Goal: Information Seeking & Learning: Learn about a topic

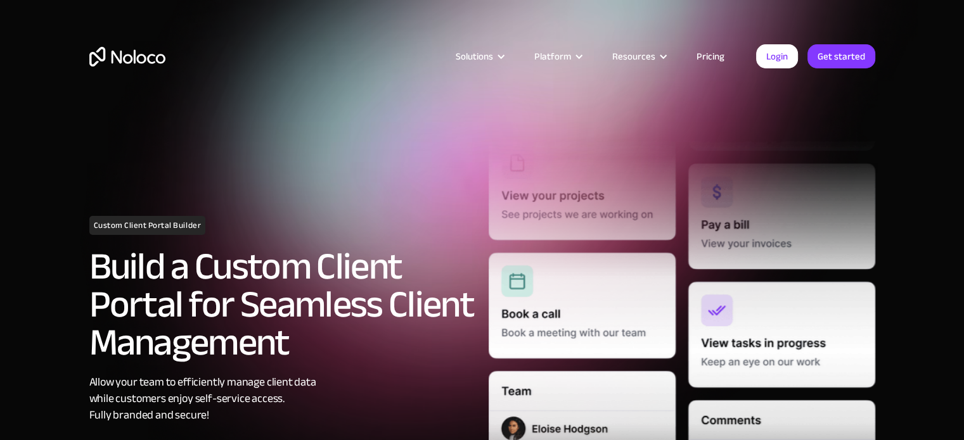
click at [710, 52] on link "Pricing" at bounding box center [710, 56] width 60 height 16
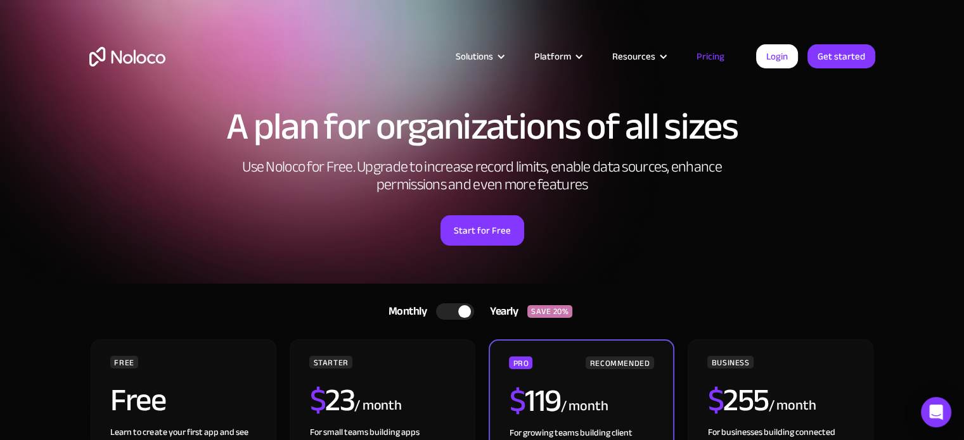
click at [708, 55] on link "Pricing" at bounding box center [710, 56] width 60 height 16
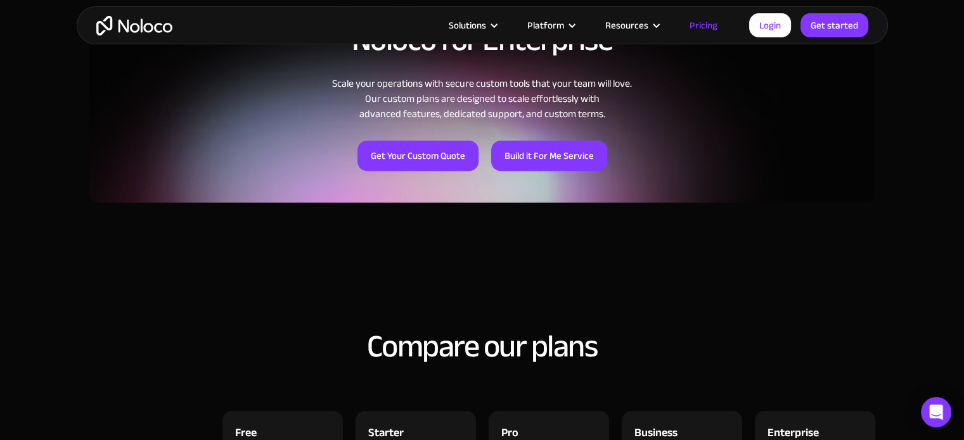
scroll to position [1267, 0]
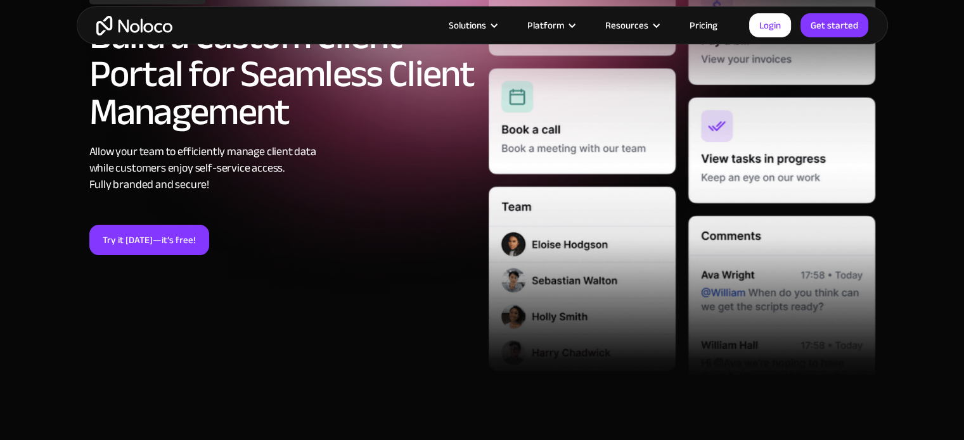
scroll to position [253, 0]
